Goal: Task Accomplishment & Management: Use online tool/utility

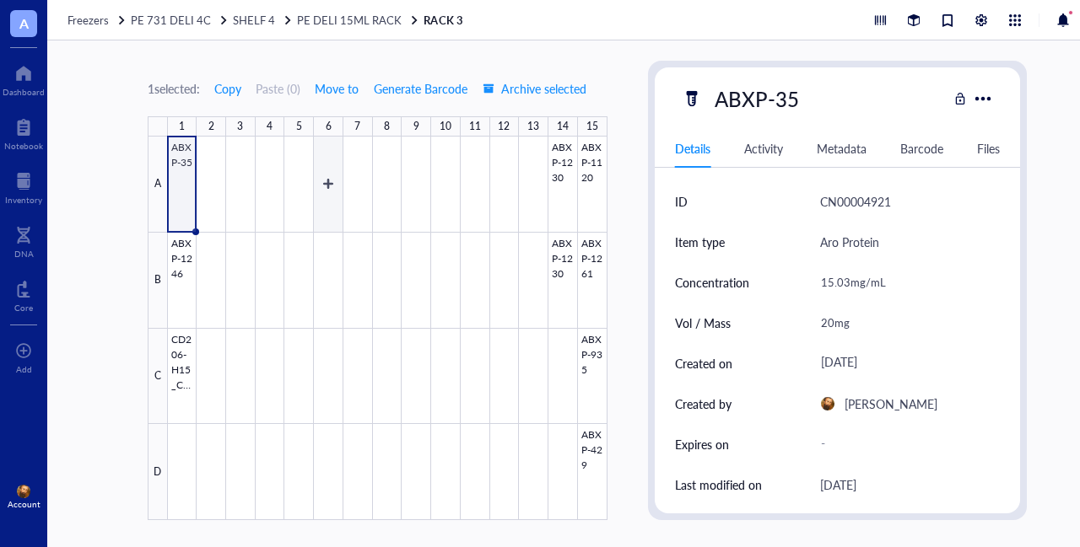
scroll to position [608, 0]
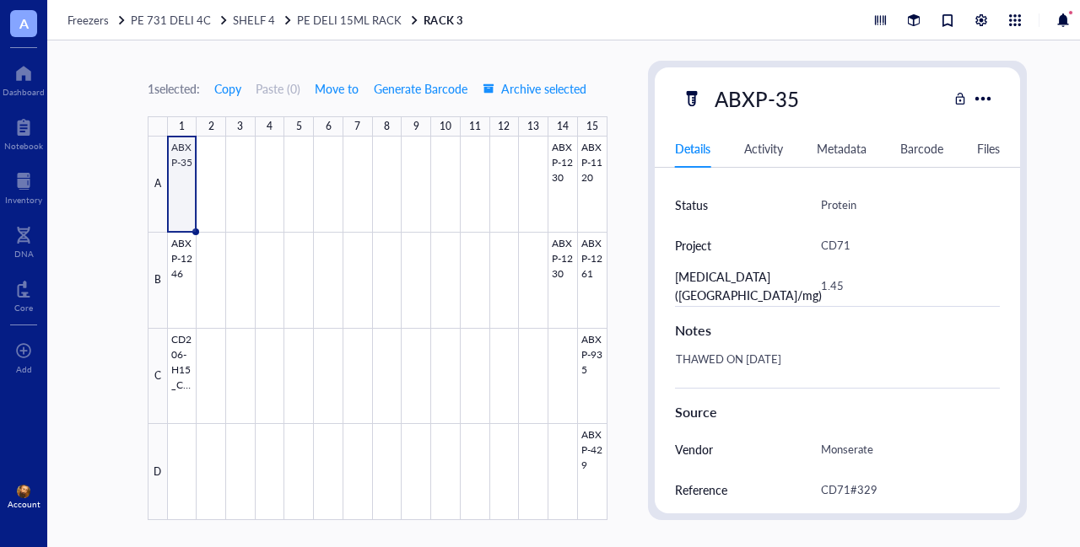
click at [822, 359] on div "THAWED ON [DATE]" at bounding box center [831, 368] width 326 height 40
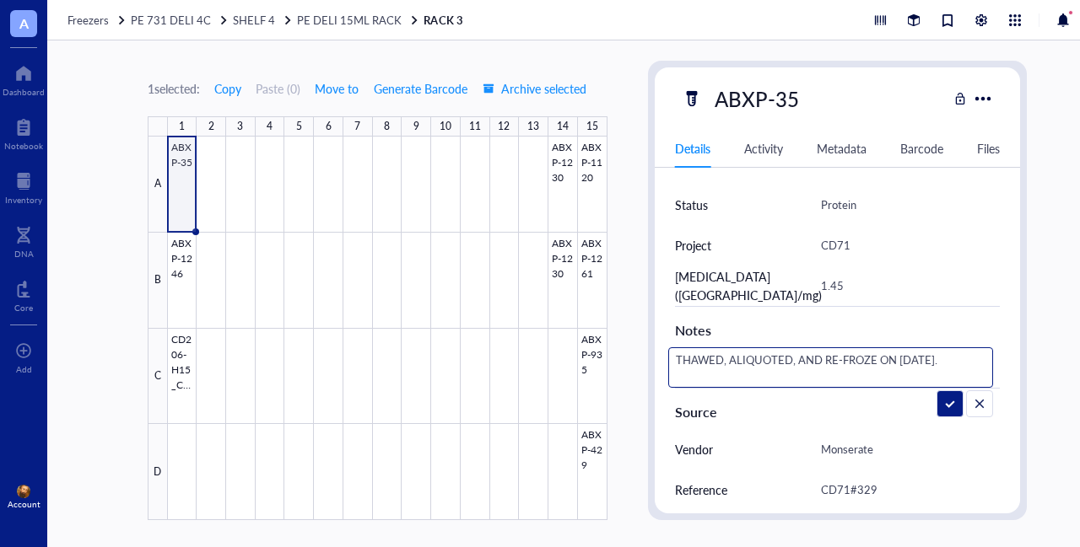
type textarea "THAWED, ALIQUOTED, AND RE-FROZEN ON [DATE]."
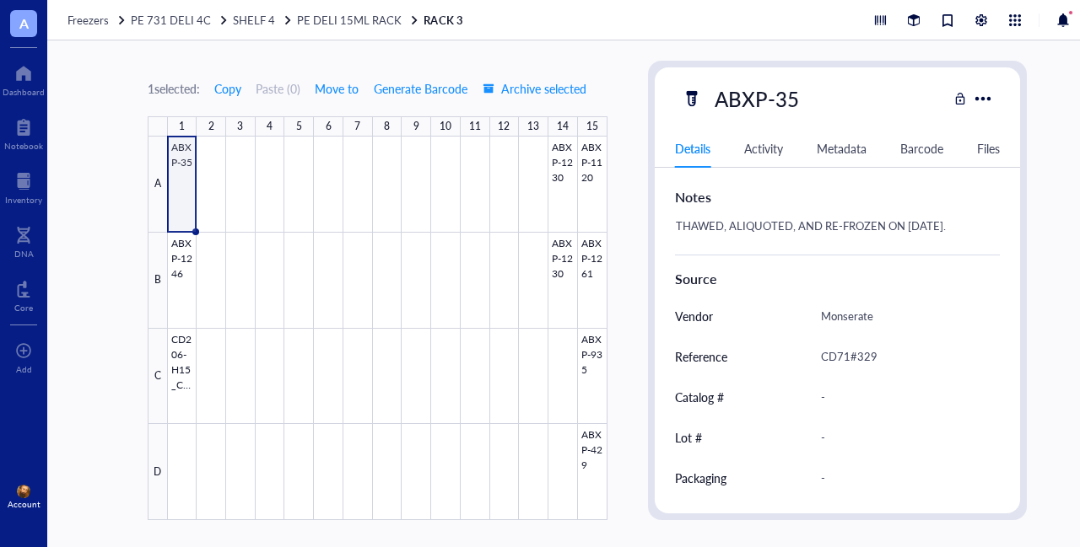
scroll to position [777, 0]
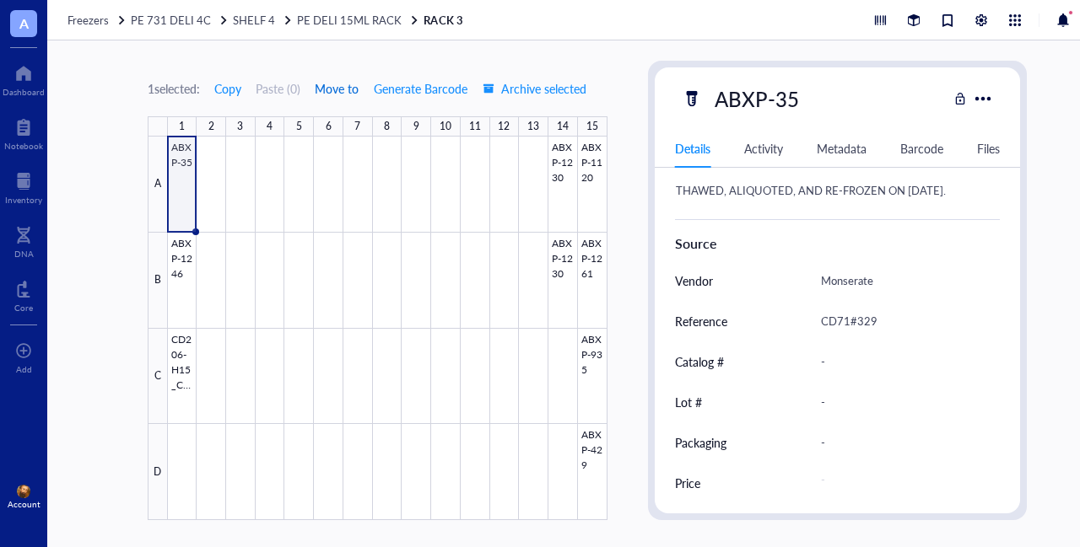
click at [330, 92] on span "Move to" at bounding box center [337, 88] width 44 height 13
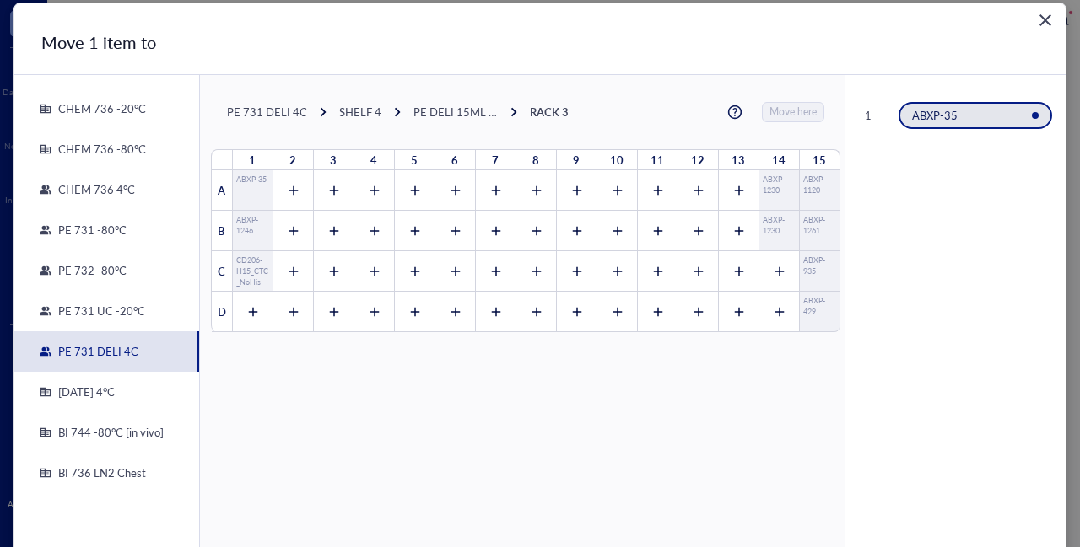
scroll to position [0, 0]
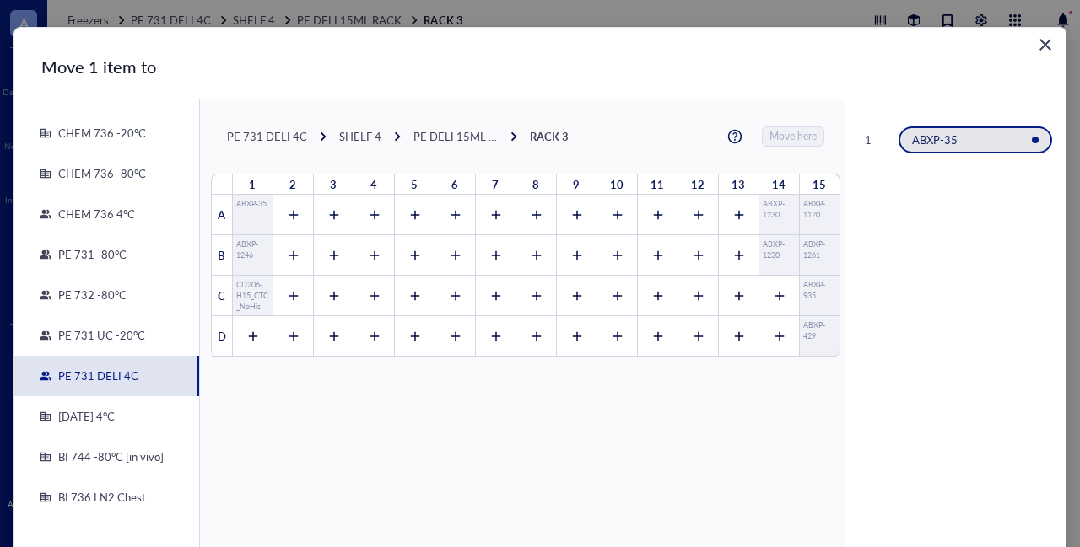
click at [100, 293] on div "PE 732 -80°C" at bounding box center [88, 295] width 75 height 15
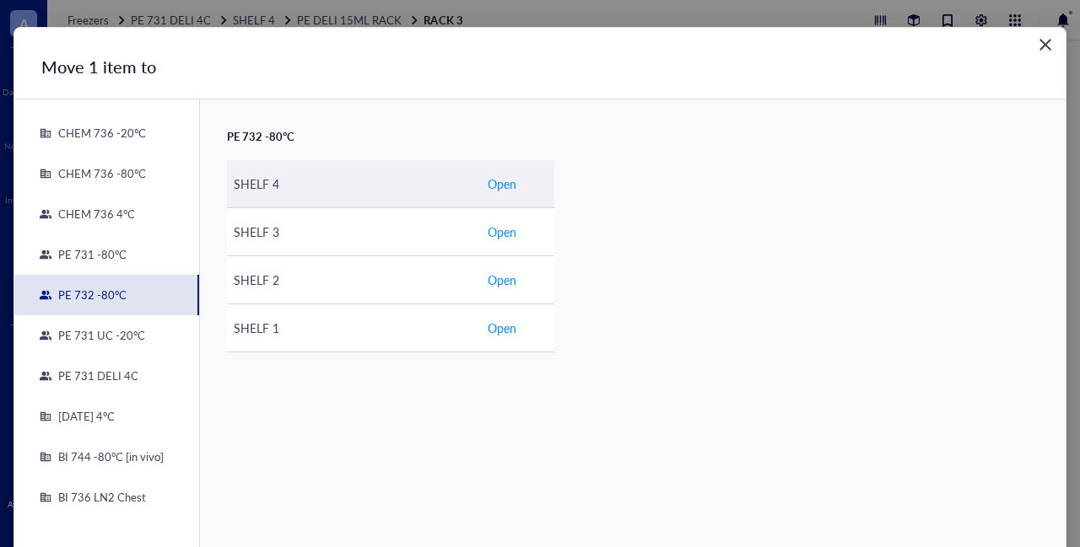
click at [504, 183] on span "Open" at bounding box center [502, 184] width 29 height 19
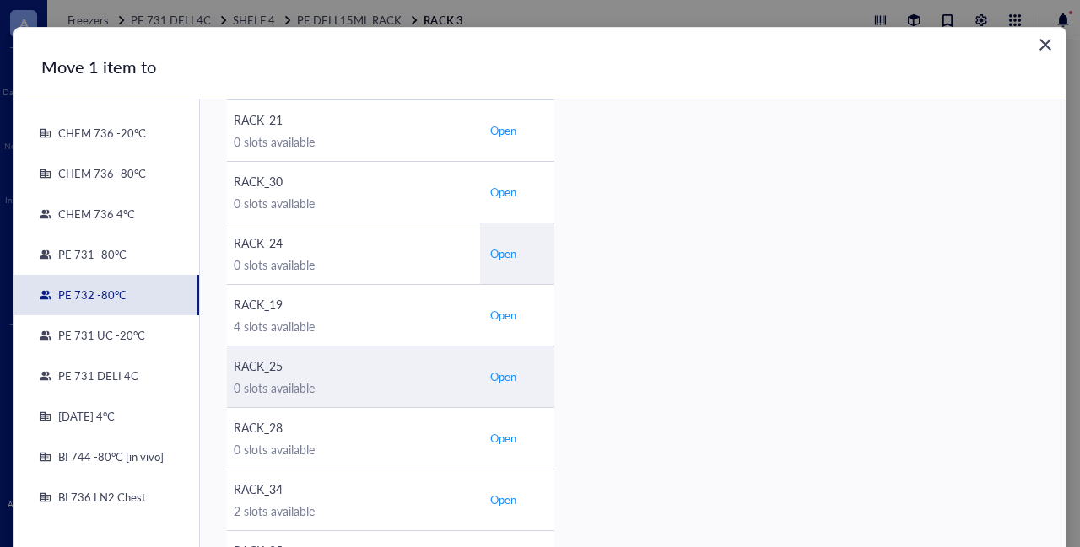
scroll to position [750, 0]
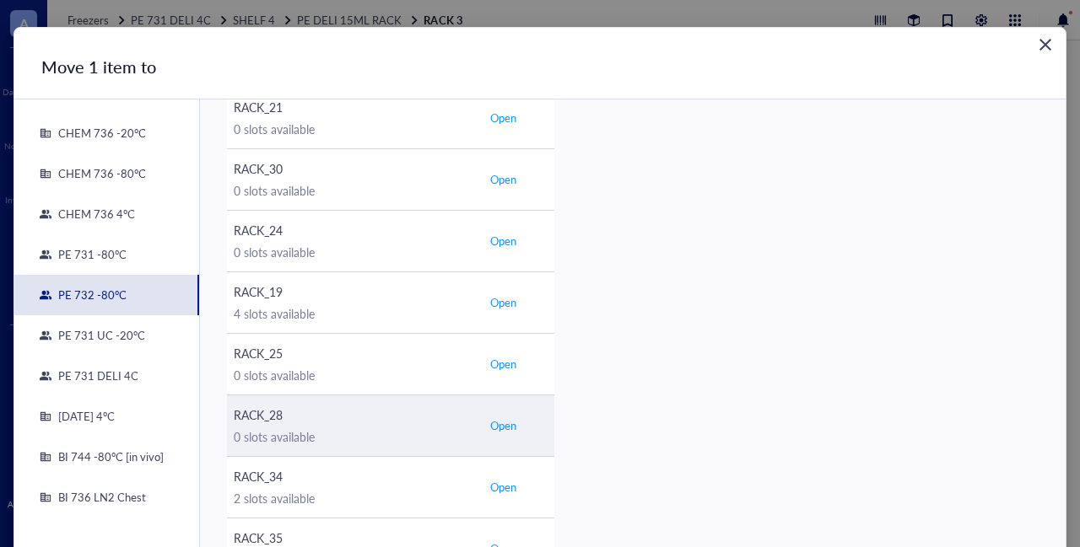
click at [499, 423] on span "Open" at bounding box center [503, 425] width 26 height 15
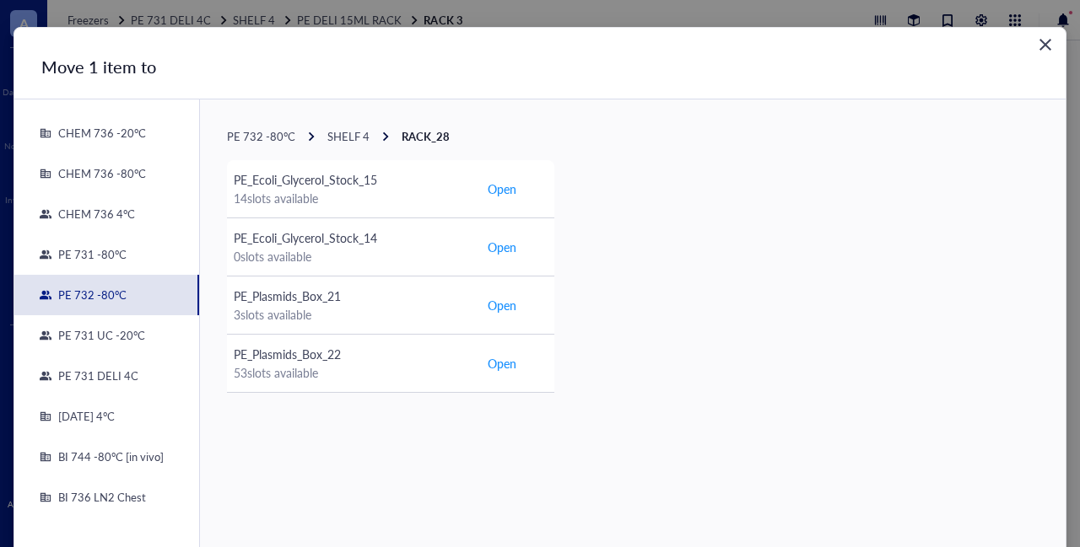
click at [343, 137] on span "SHELF 4" at bounding box center [348, 136] width 42 height 16
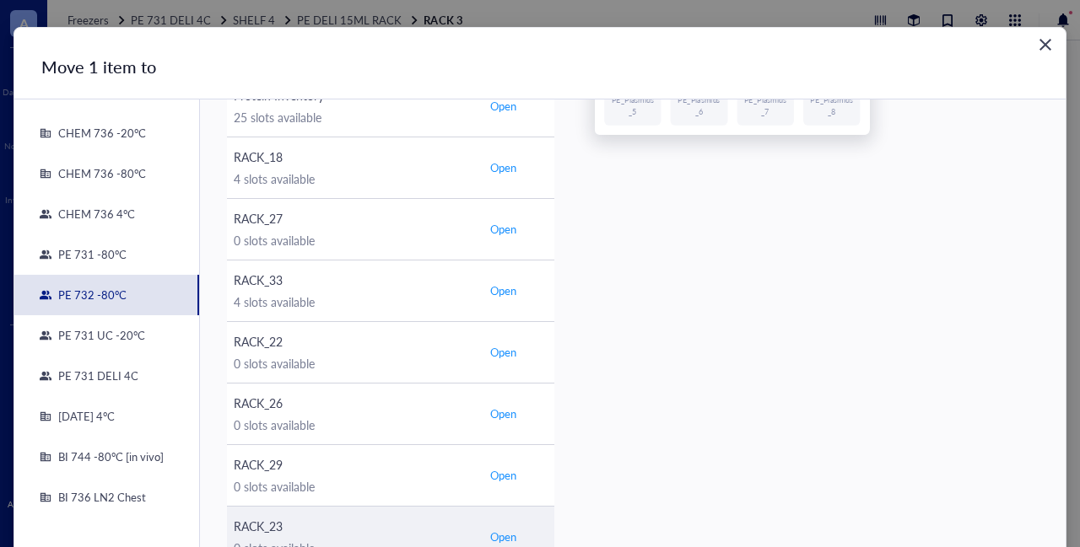
scroll to position [169, 0]
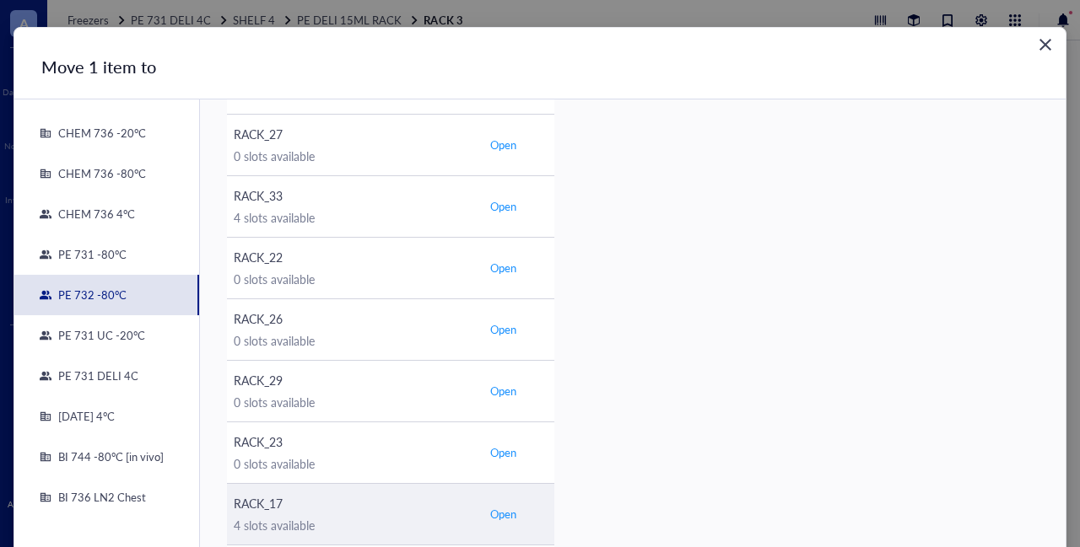
click at [495, 515] on span "Open" at bounding box center [503, 514] width 26 height 15
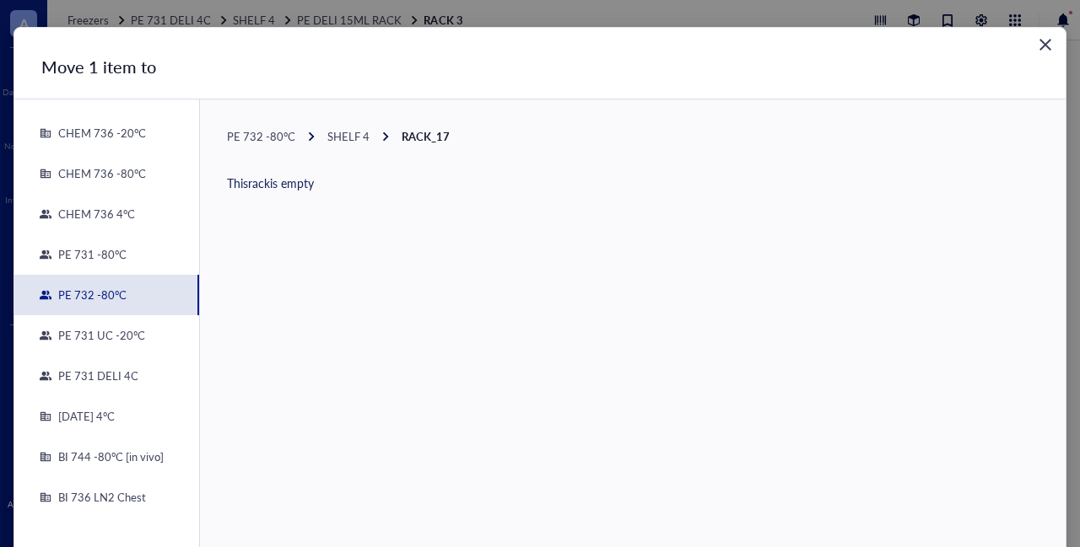
scroll to position [0, 0]
click at [341, 136] on span "SHELF 4" at bounding box center [348, 136] width 42 height 16
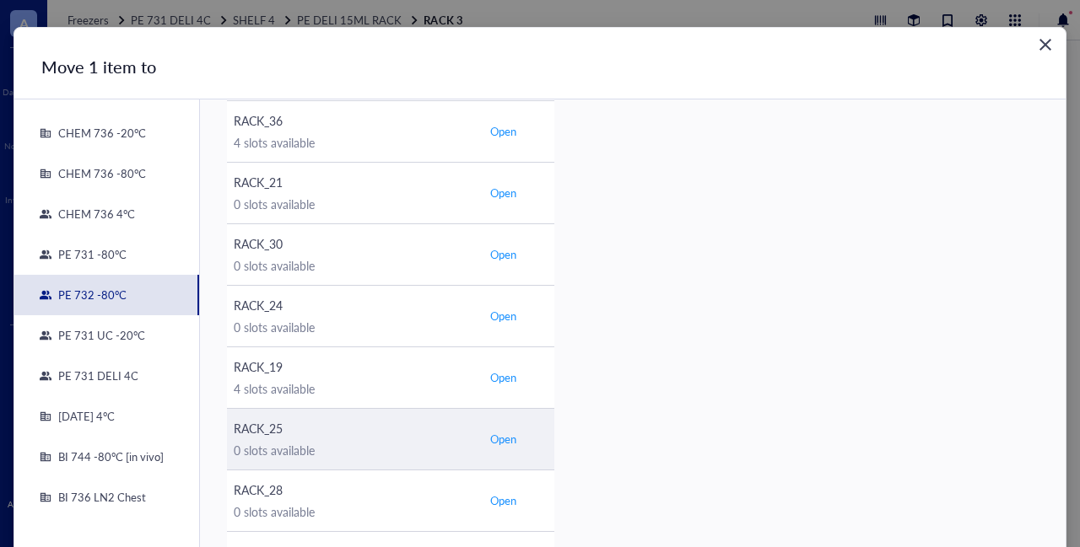
scroll to position [759, 0]
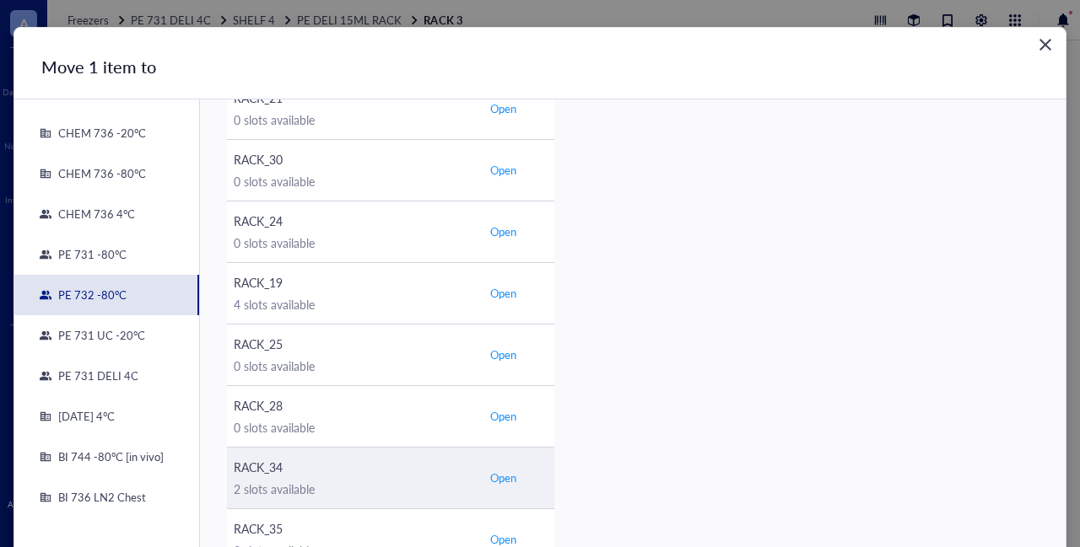
click at [499, 474] on span "Open" at bounding box center [503, 478] width 26 height 15
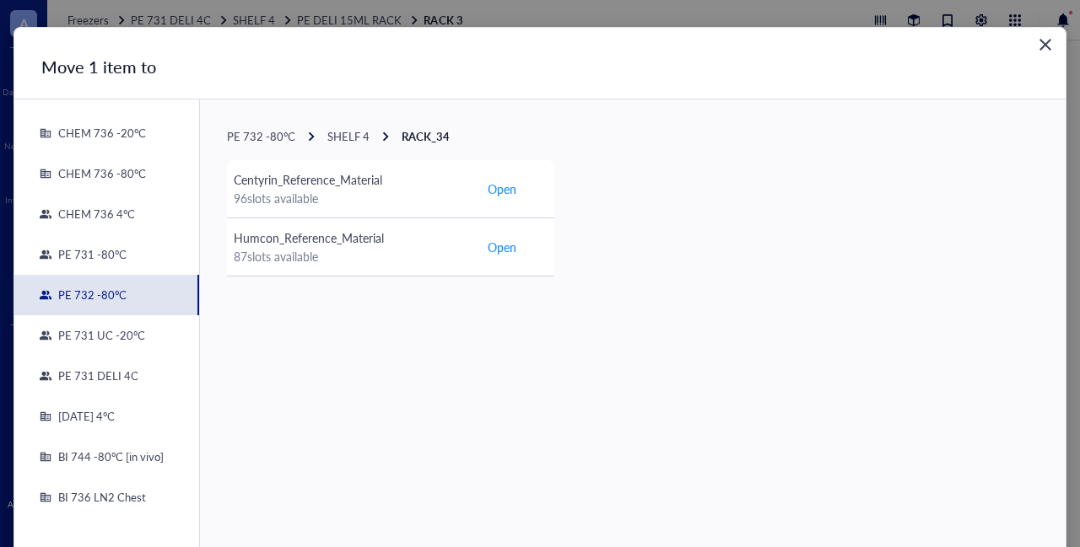
scroll to position [0, 0]
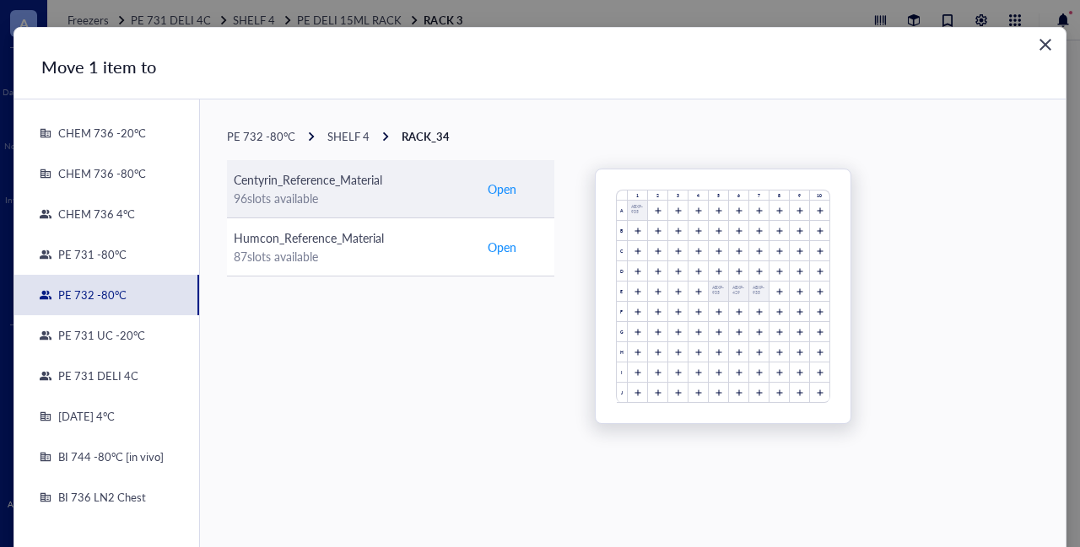
click at [504, 192] on span "Open" at bounding box center [502, 189] width 29 height 19
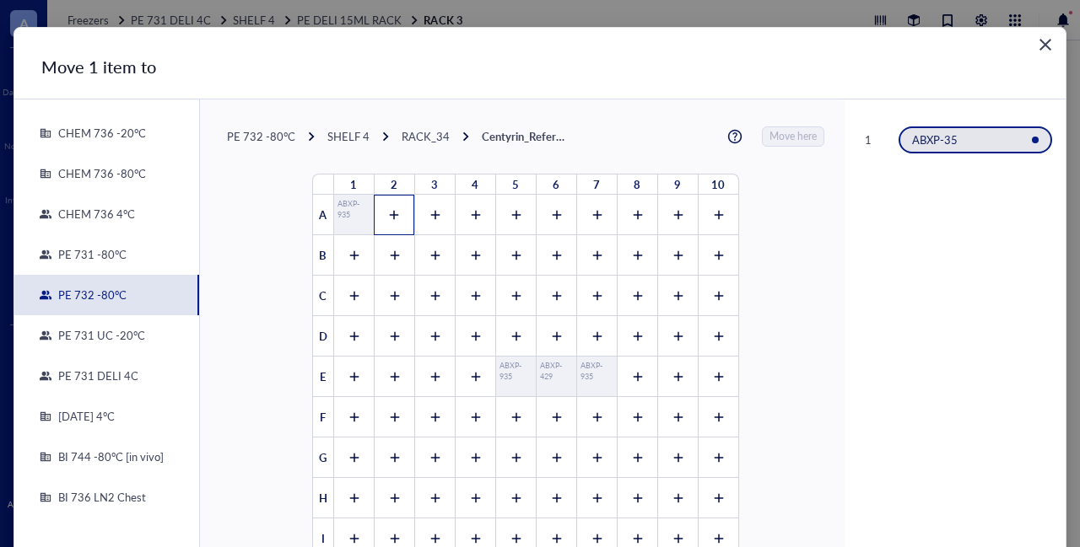
click at [388, 215] on icon at bounding box center [394, 215] width 12 height 12
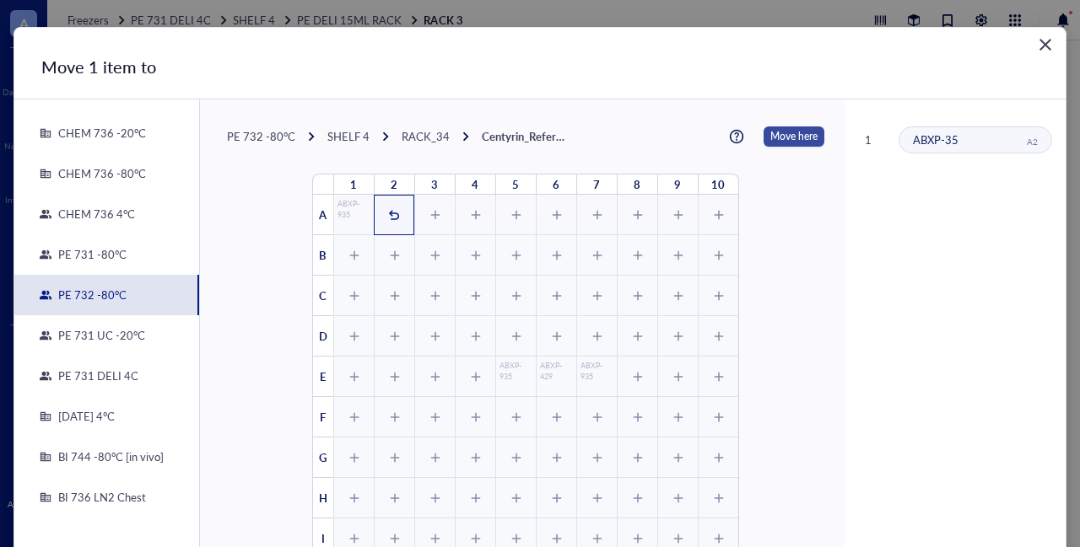
click at [783, 136] on span "Move here" at bounding box center [793, 137] width 47 height 20
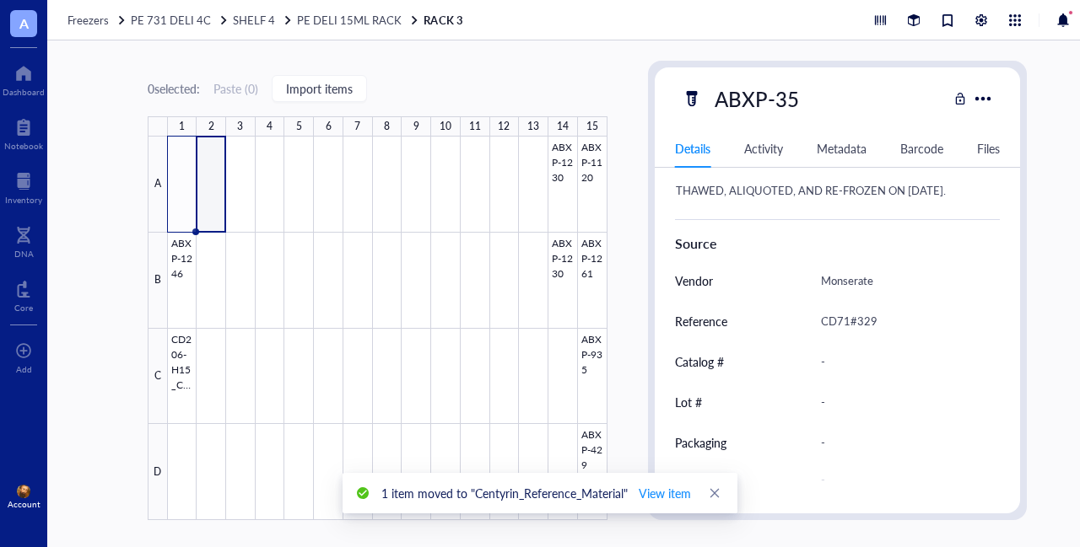
type textarea "Keep everyone on the same page…"
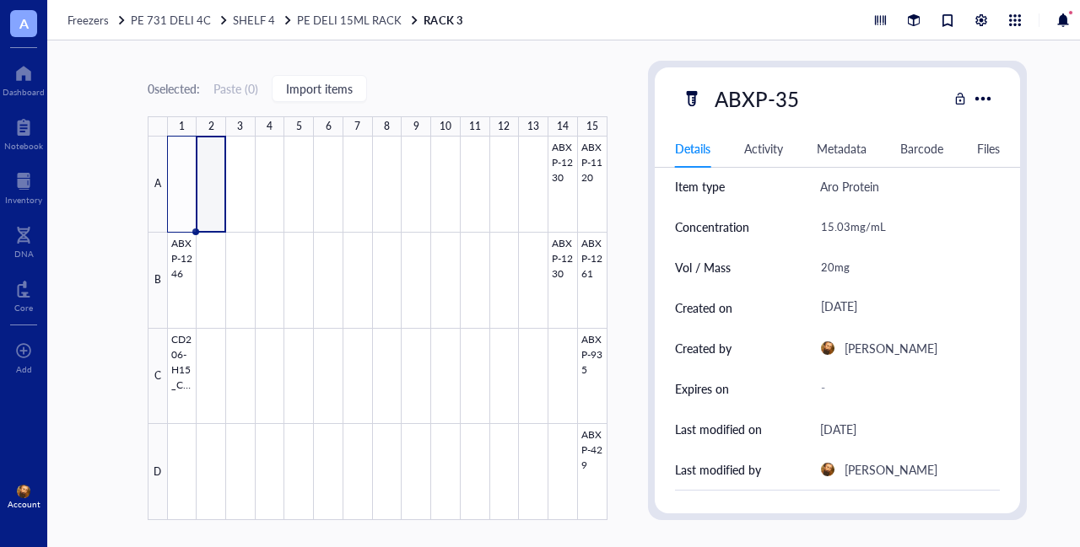
scroll to position [18, 0]
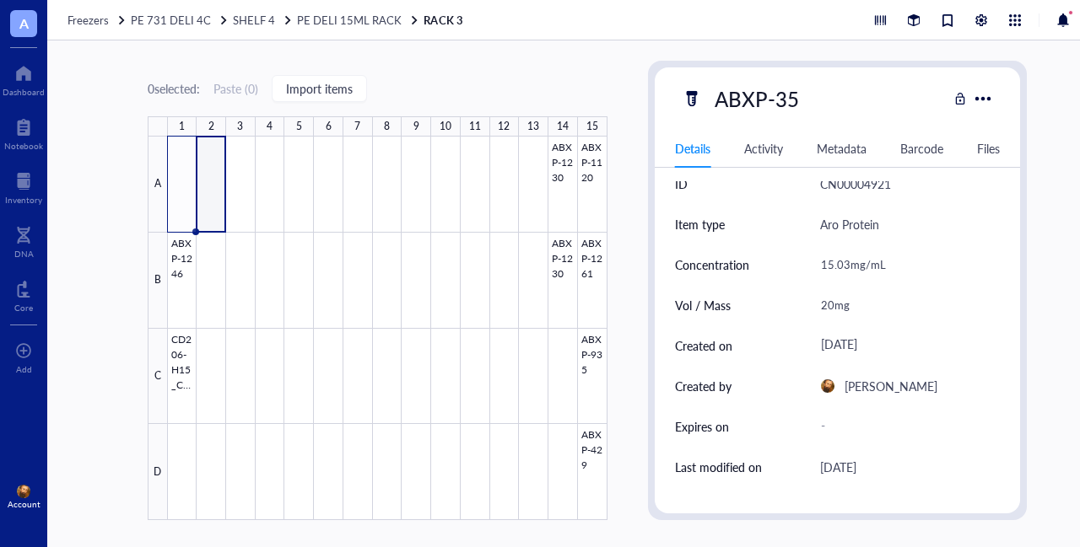
click at [822, 303] on div "20mg" at bounding box center [903, 305] width 180 height 35
drag, startPoint x: 832, startPoint y: 305, endPoint x: 814, endPoint y: 308, distance: 17.9
click at [814, 308] on input "20mg" at bounding box center [903, 305] width 179 height 34
type input "5mg"
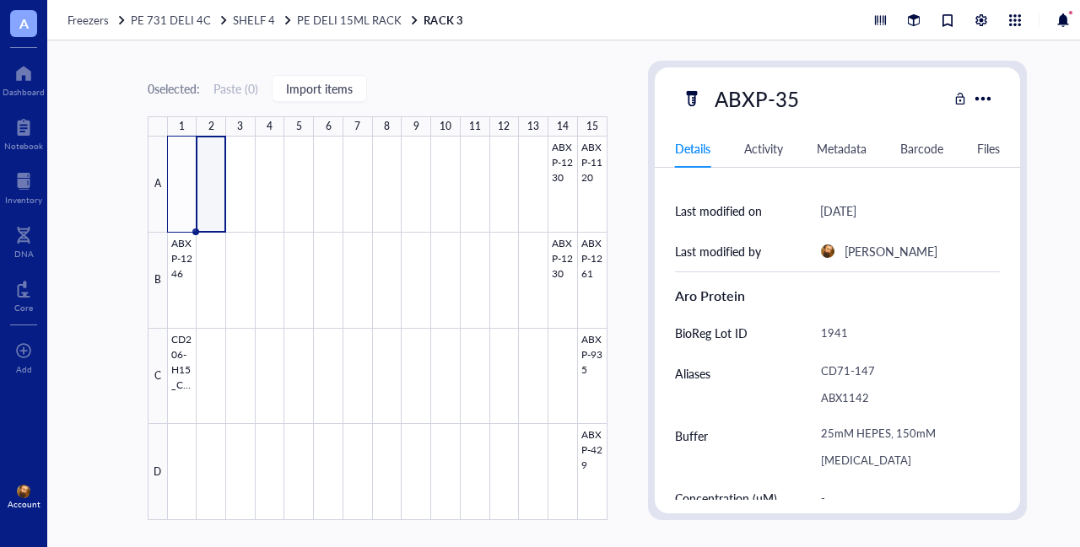
scroll to position [337, 0]
